Goal: Information Seeking & Learning: Obtain resource

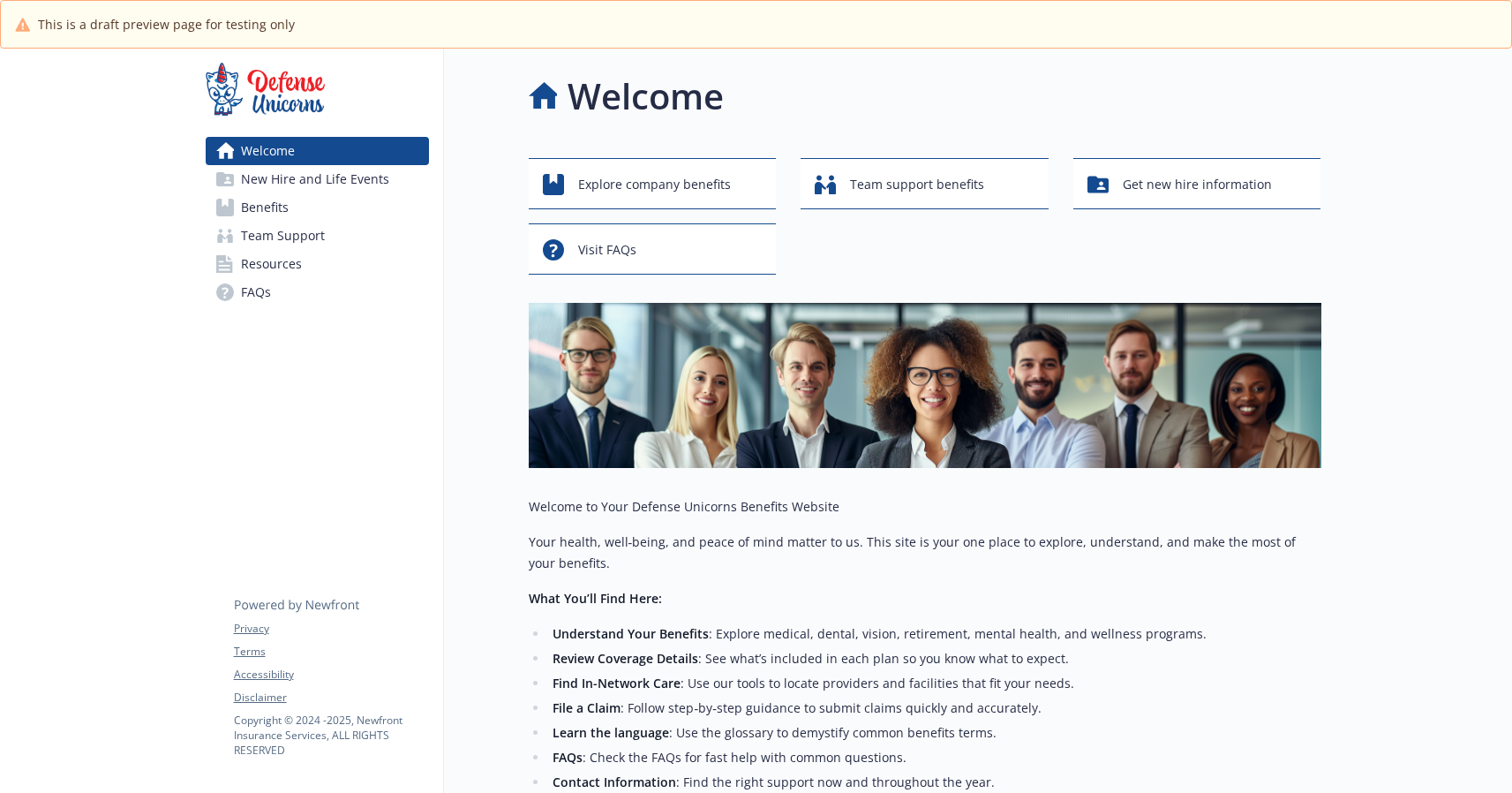
click at [277, 270] on span "Resources" at bounding box center [271, 264] width 61 height 28
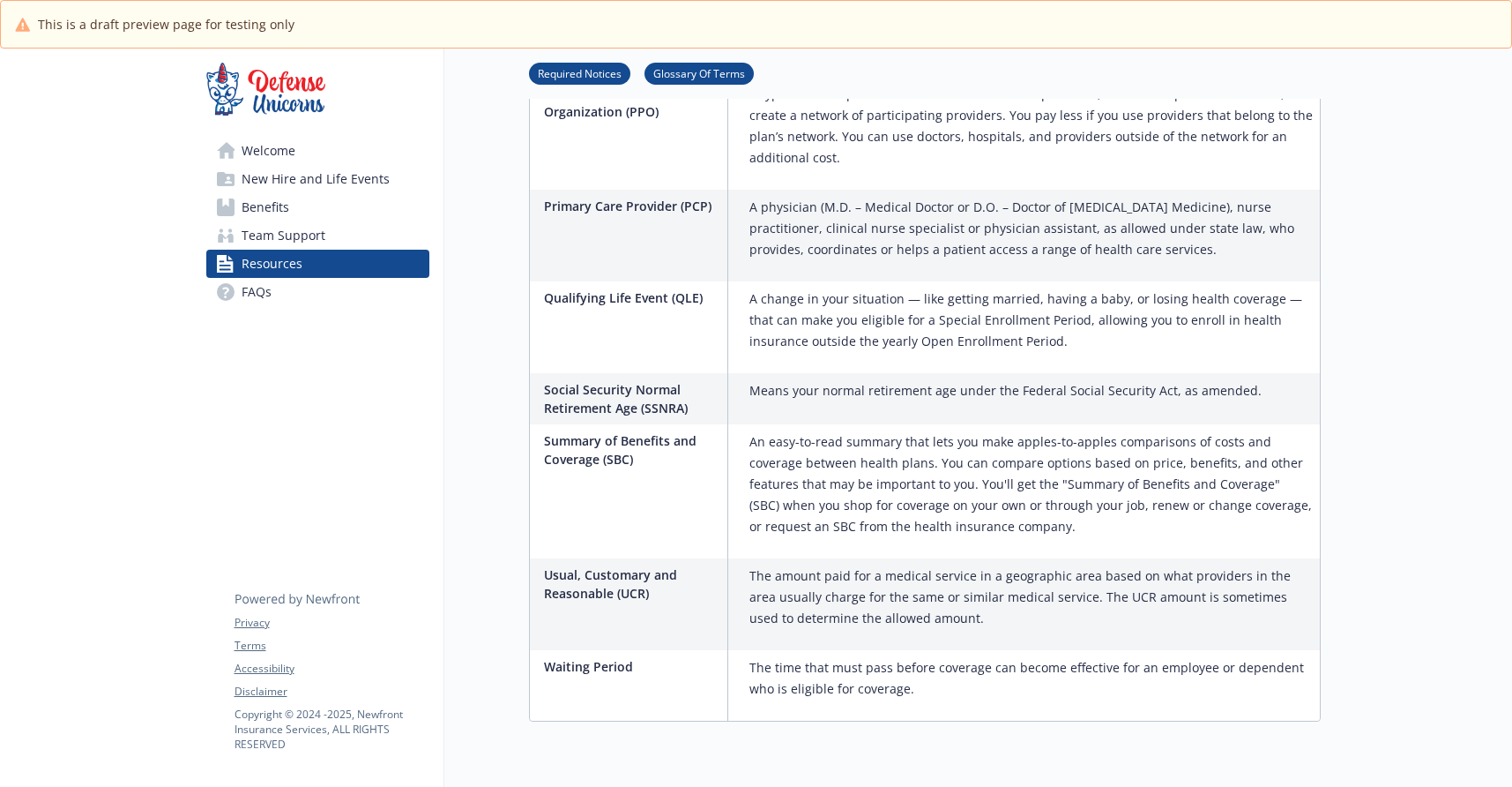
scroll to position [2901, 0]
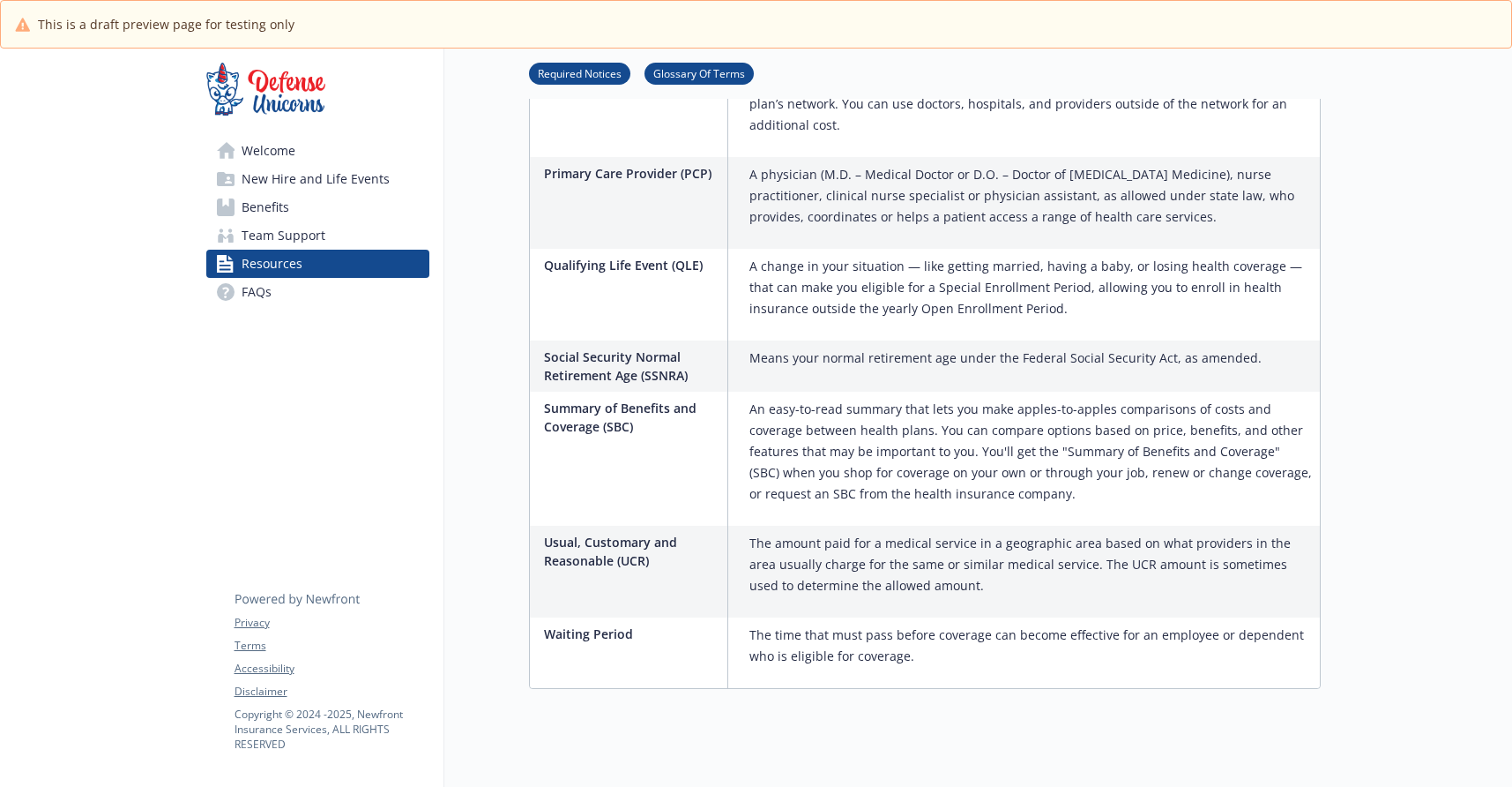
click at [263, 147] on span "Welcome" at bounding box center [268, 150] width 54 height 28
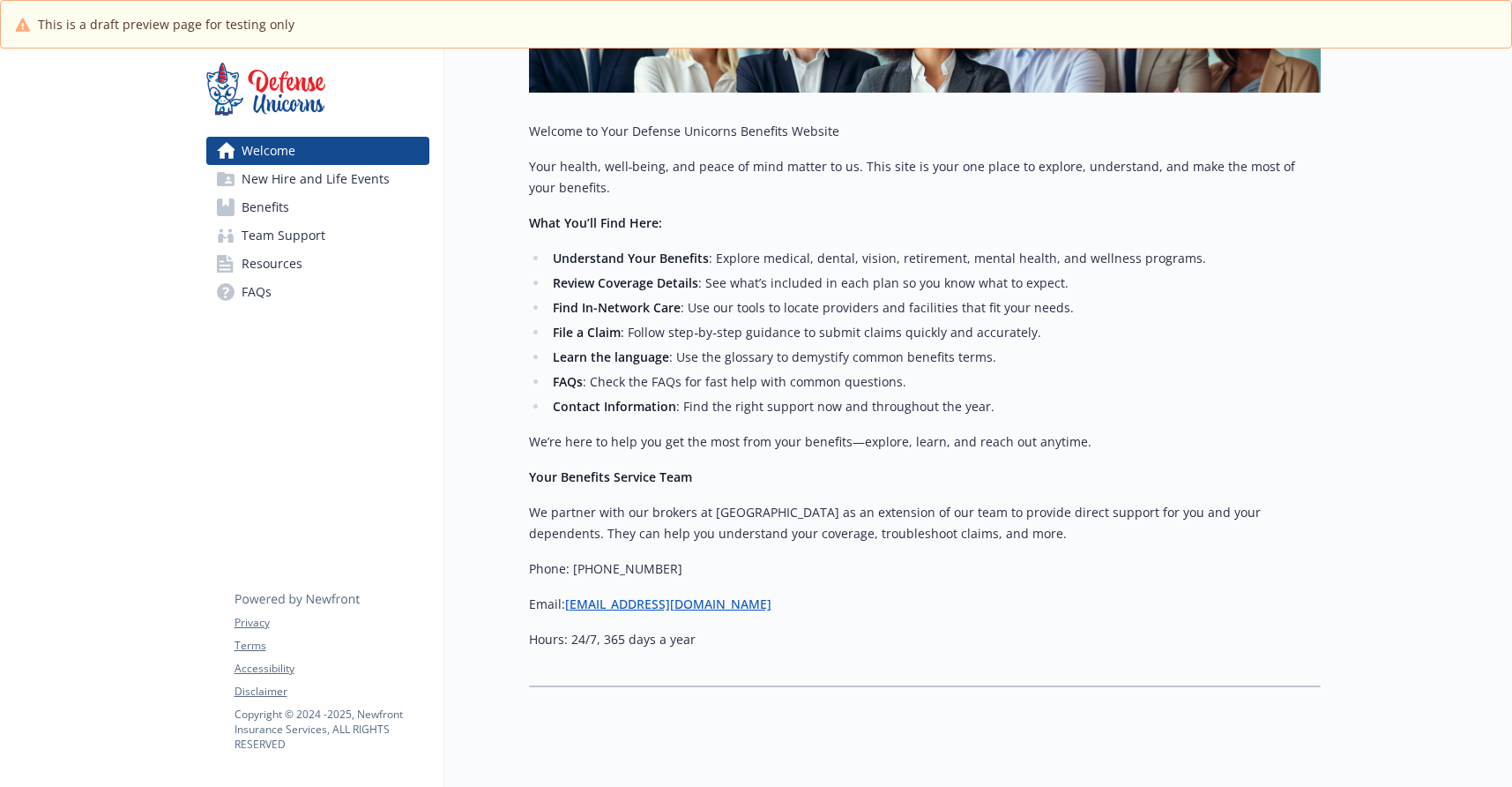
scroll to position [415, 0]
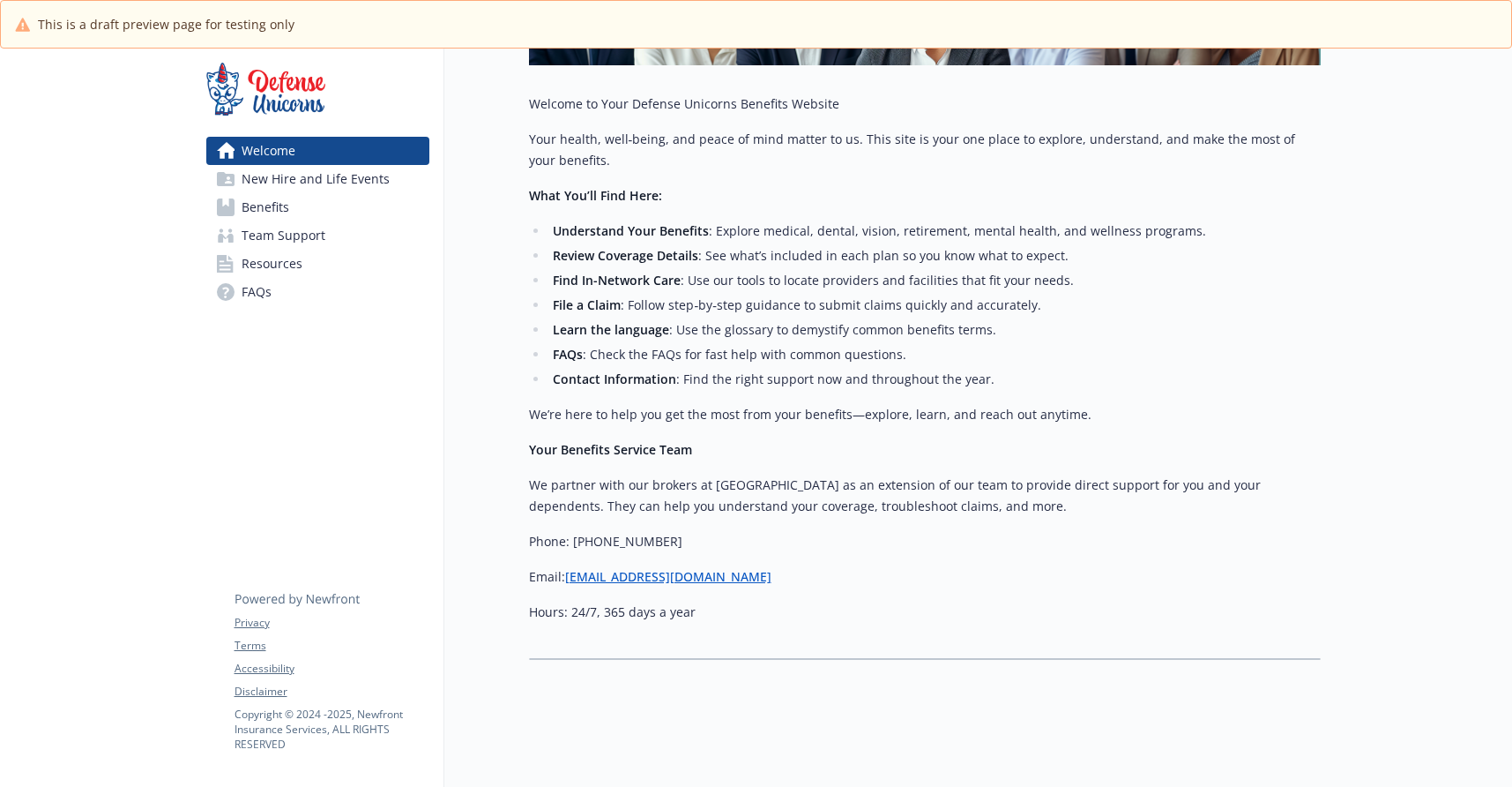
click at [257, 298] on span "FAQs" at bounding box center [256, 292] width 30 height 28
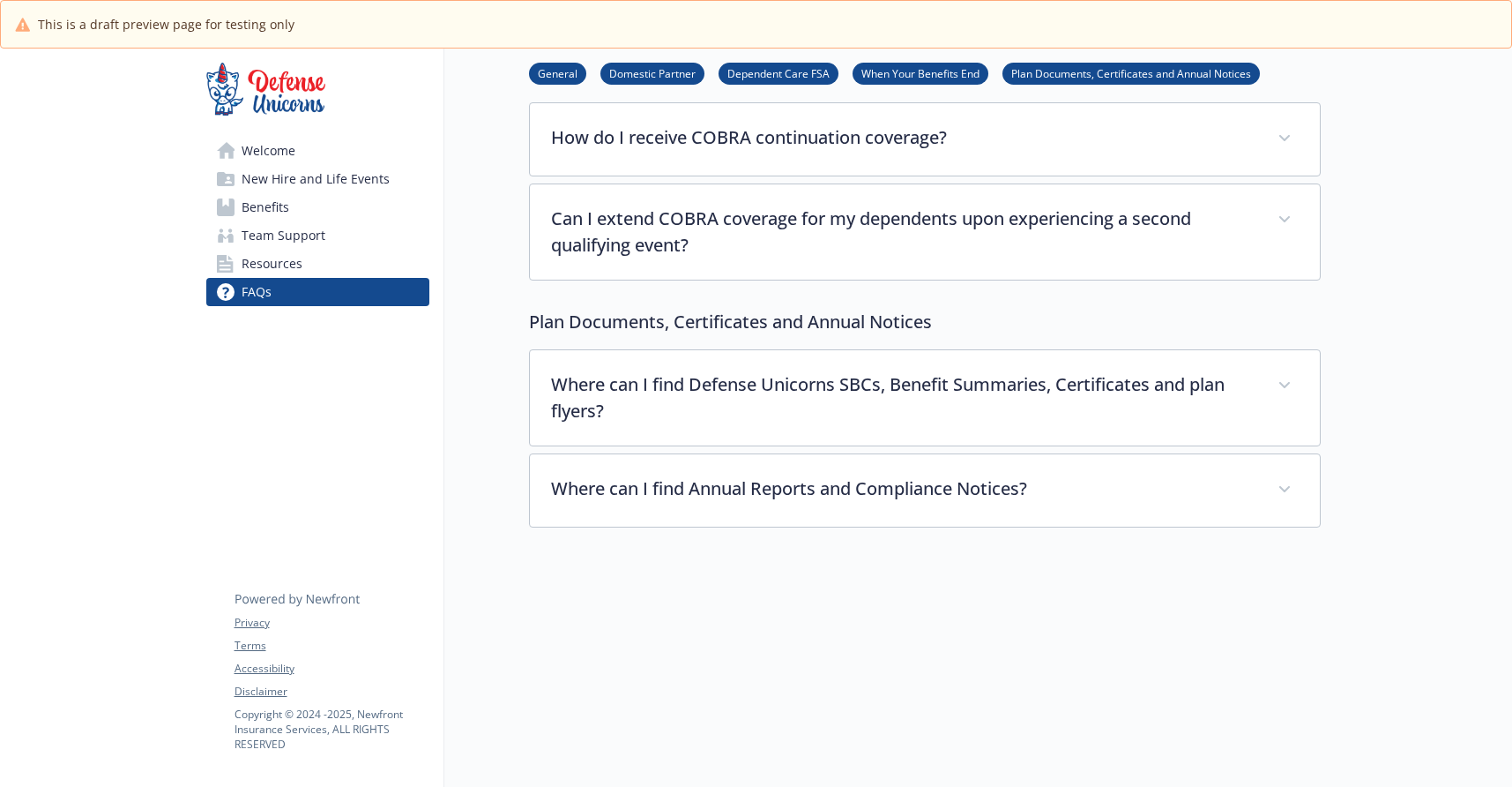
scroll to position [1769, 0]
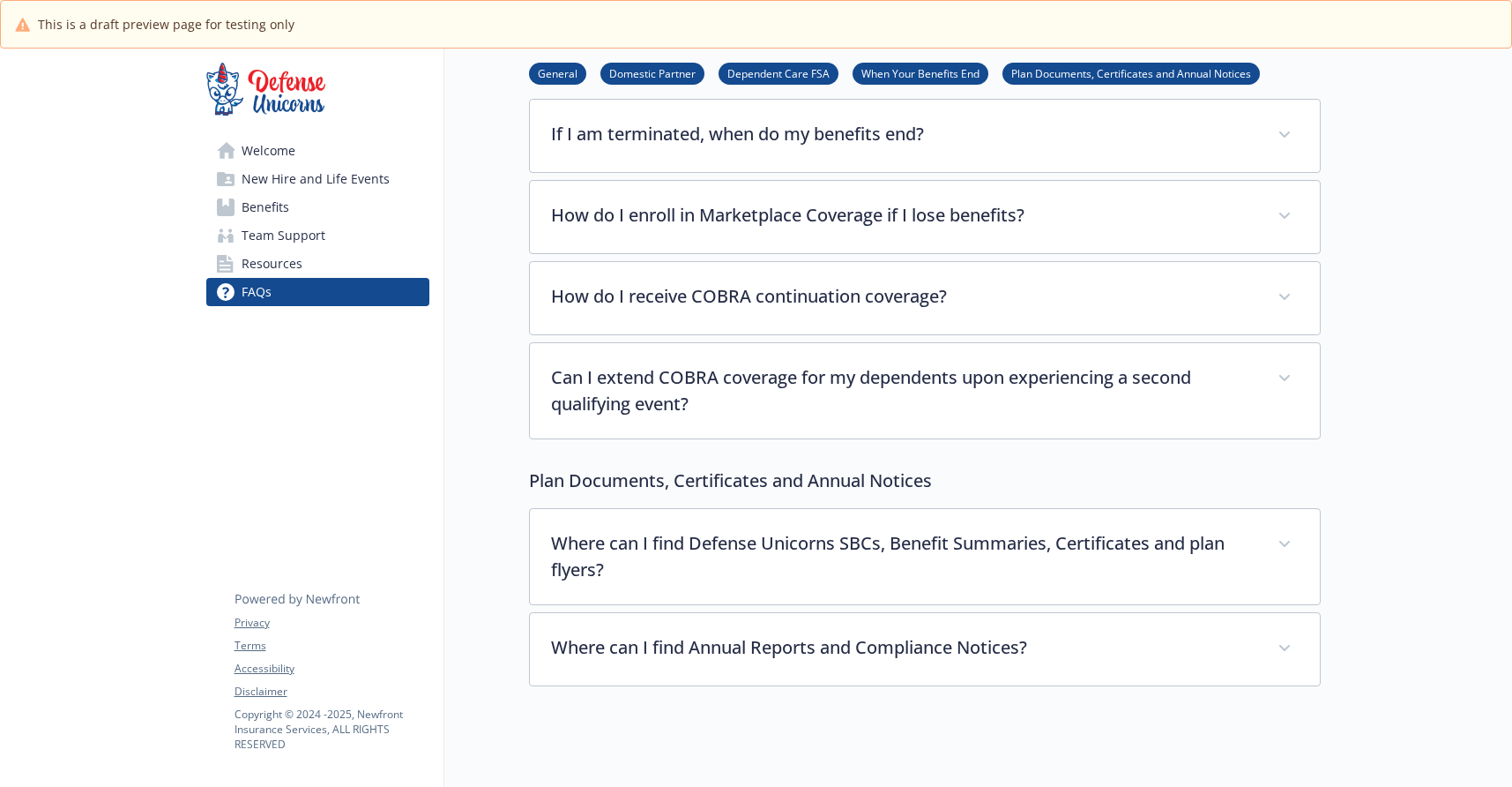
click at [1064, 74] on link "Plan Documents, Certificates and Annual Notices" at bounding box center [1131, 72] width 257 height 16
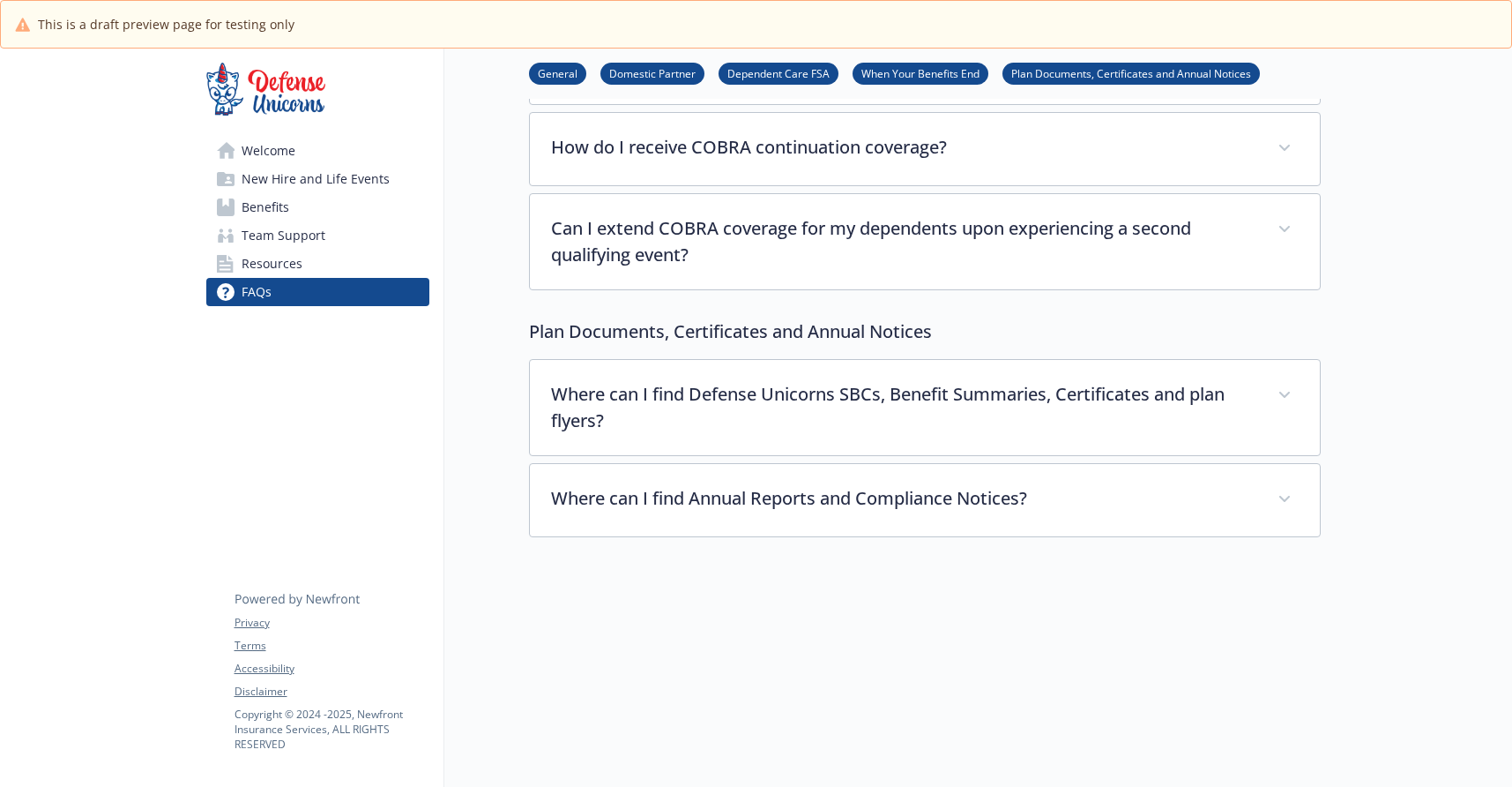
scroll to position [1941, 13]
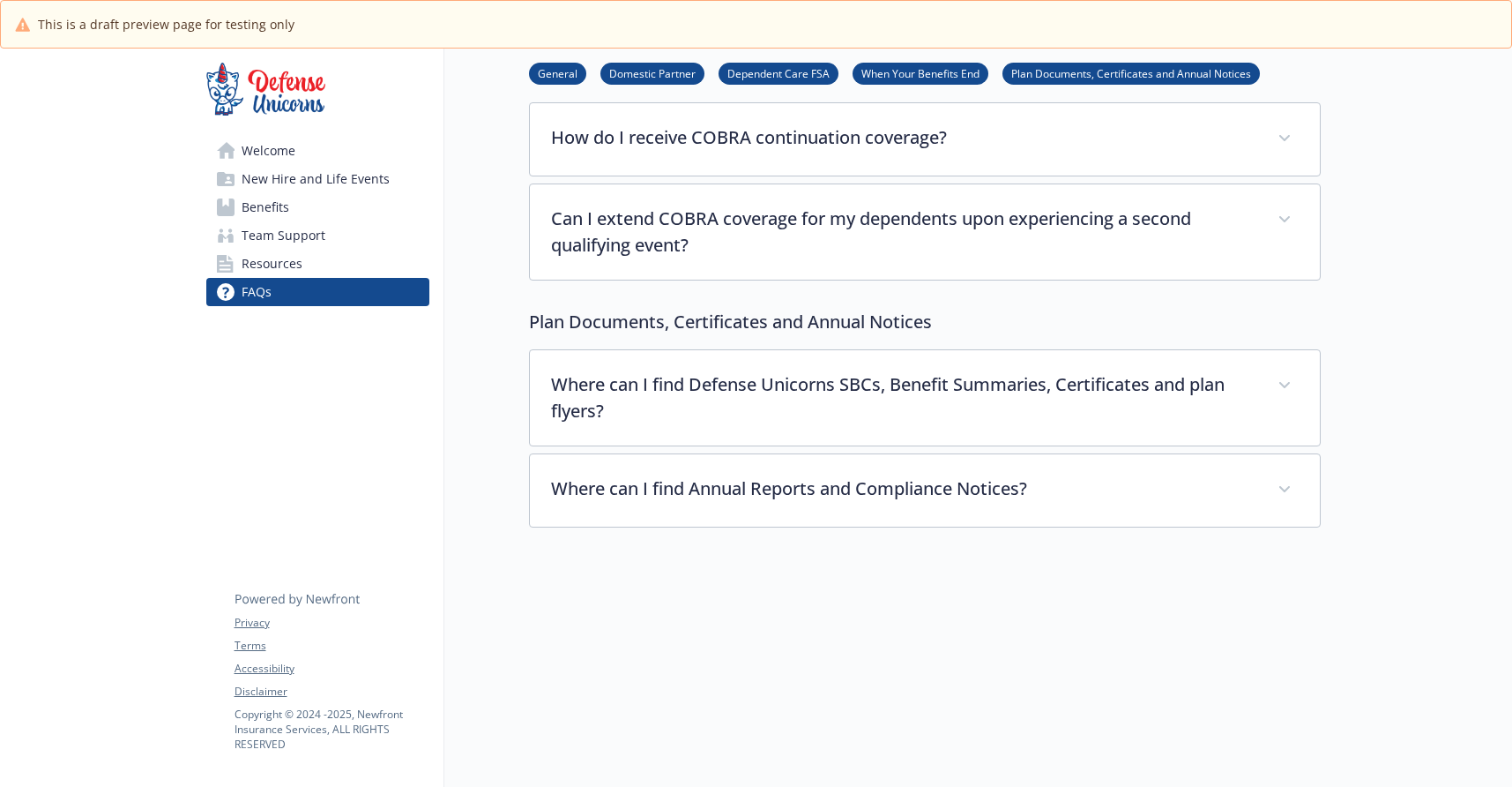
click at [257, 256] on span "Resources" at bounding box center [272, 264] width 61 height 28
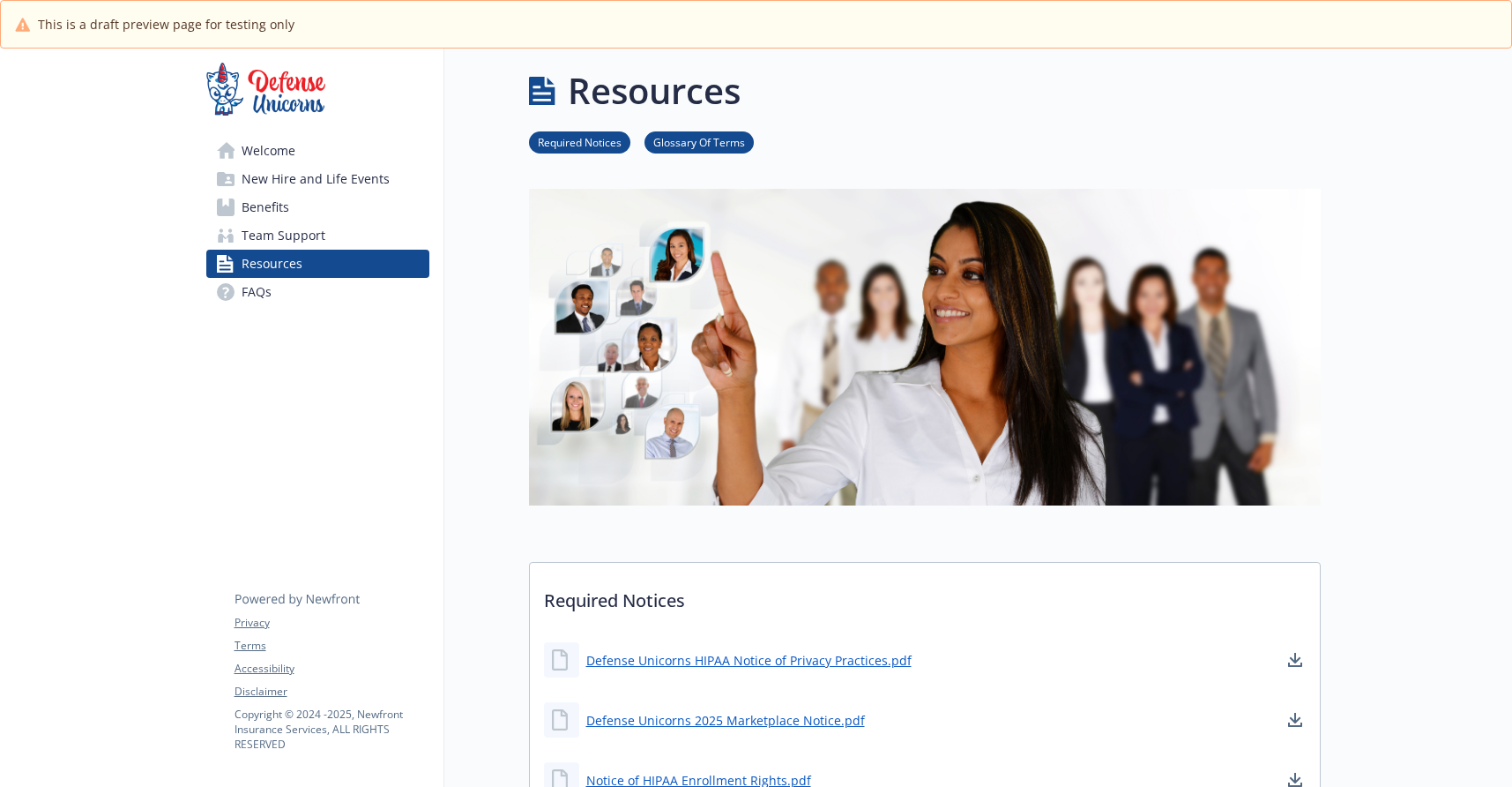
scroll to position [0, 13]
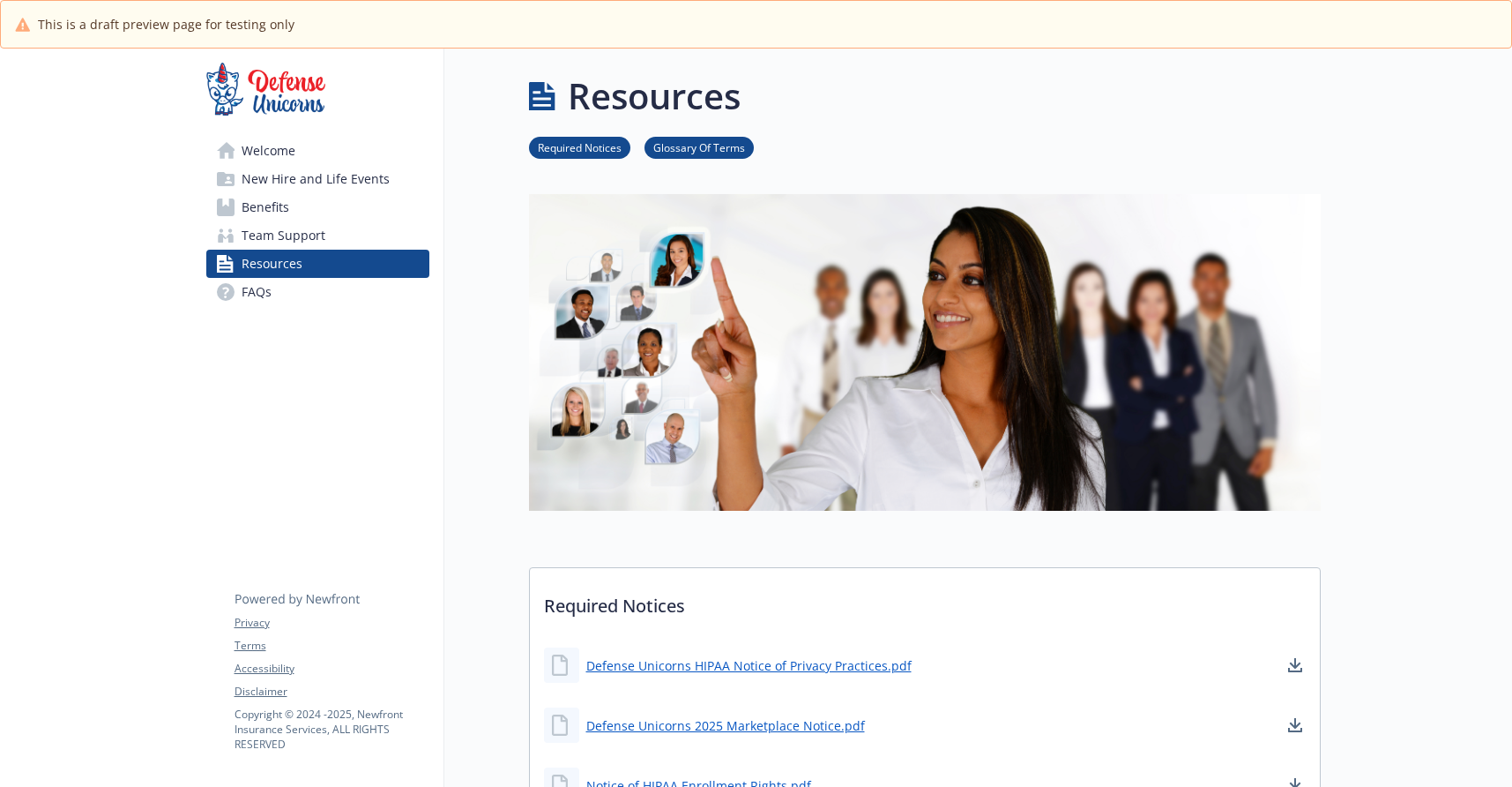
click at [291, 237] on span "Team Support" at bounding box center [284, 235] width 84 height 28
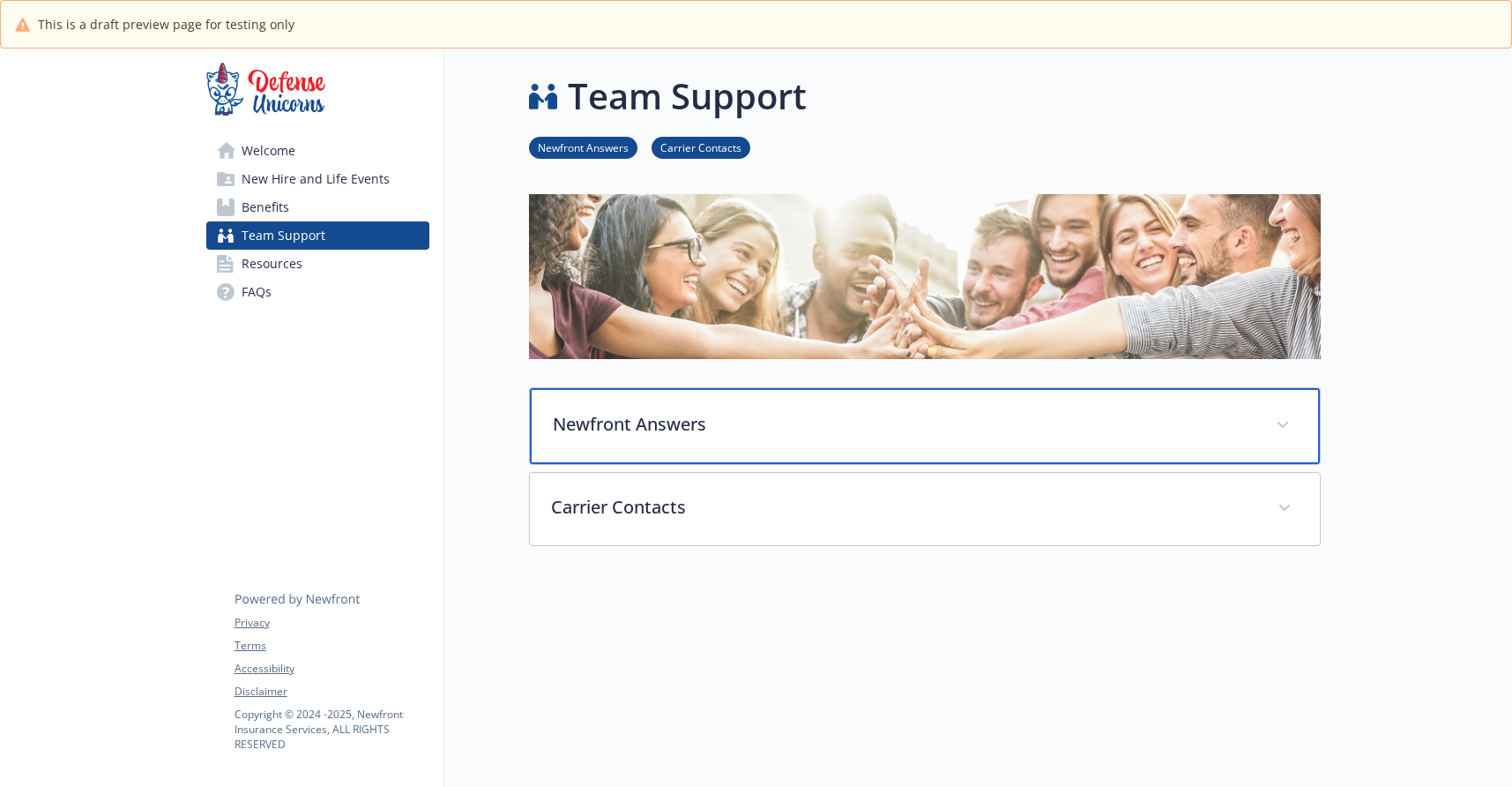
click at [1278, 426] on icon at bounding box center [1283, 426] width 11 height 7
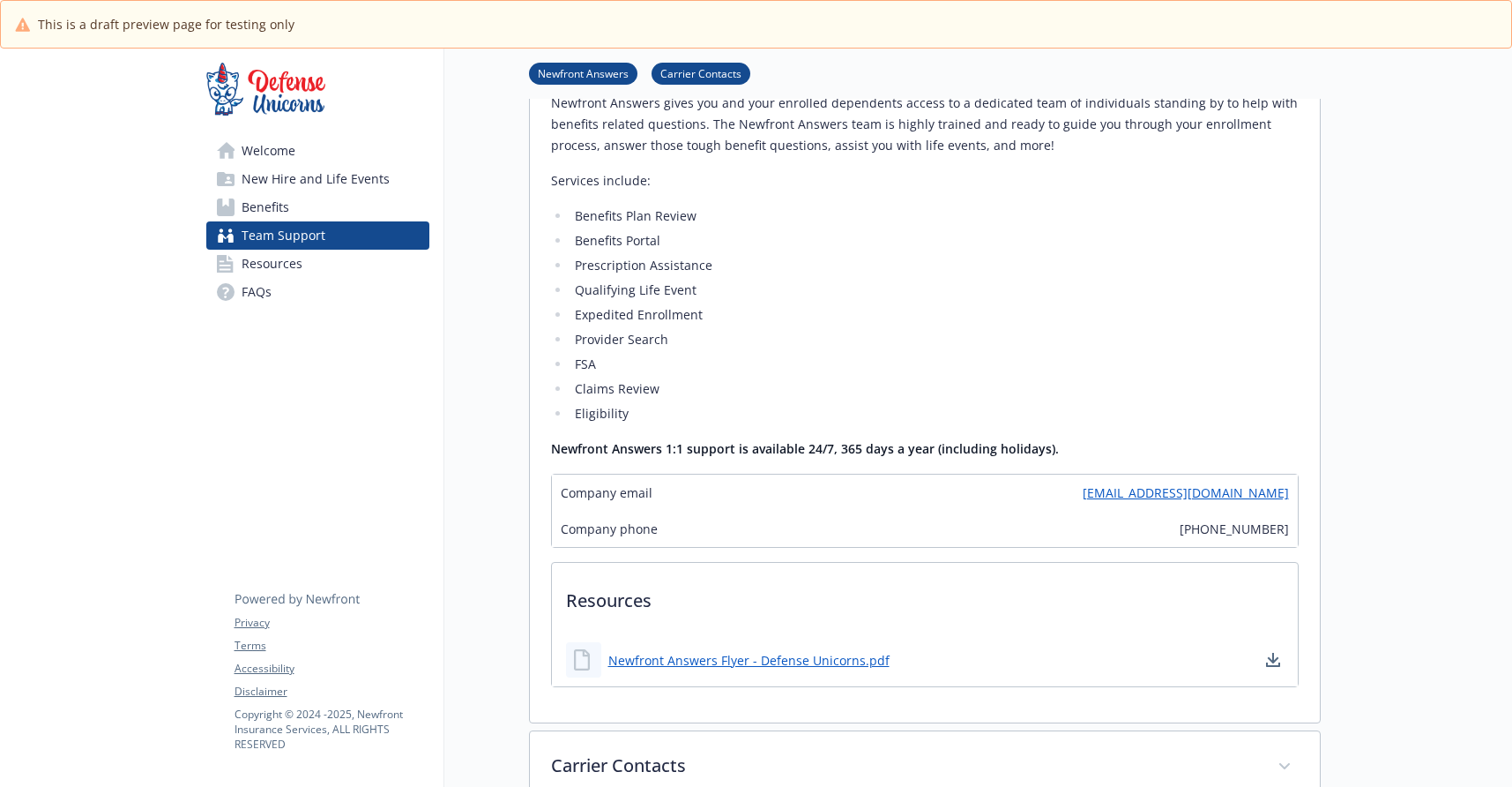
scroll to position [531, 13]
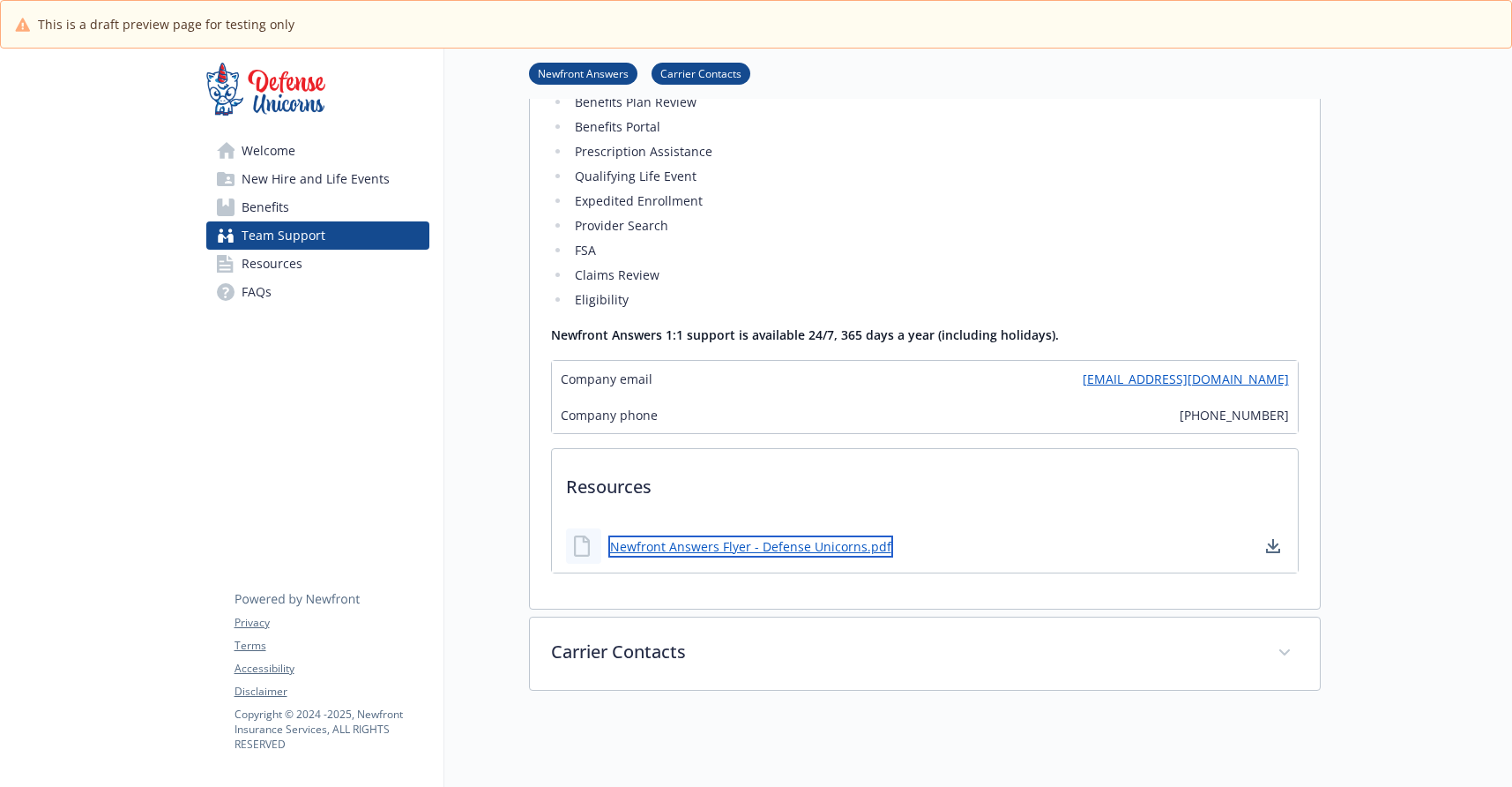
click at [767, 554] on link "Newfront Answers Flyer - Defense Unicorns.pdf" at bounding box center [750, 546] width 284 height 22
